Goal: Unclear: Unclear

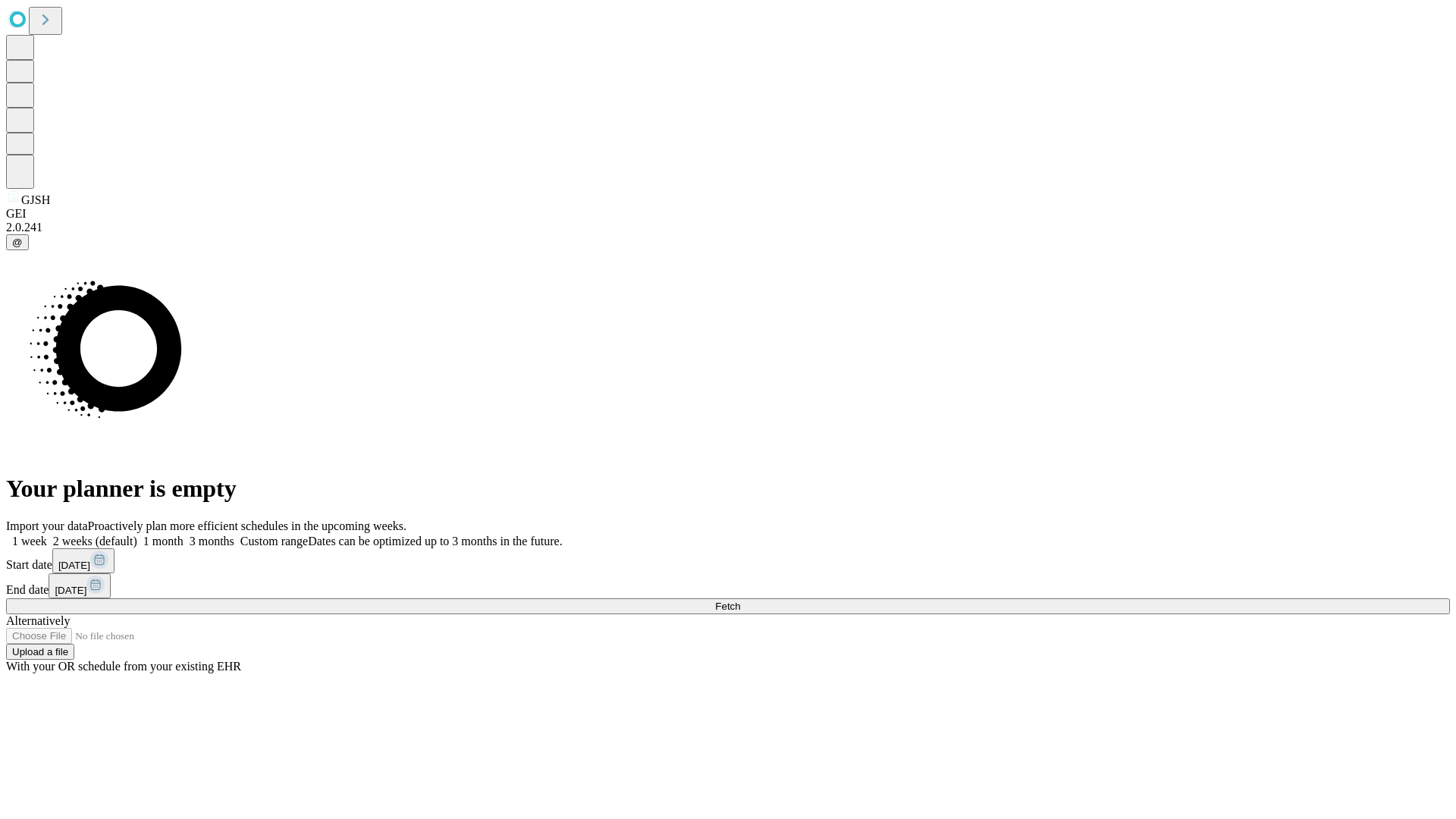
click at [741, 601] on span "Fetch" at bounding box center [727, 607] width 25 height 12
